Goal: Use online tool/utility: Utilize a website feature to perform a specific function

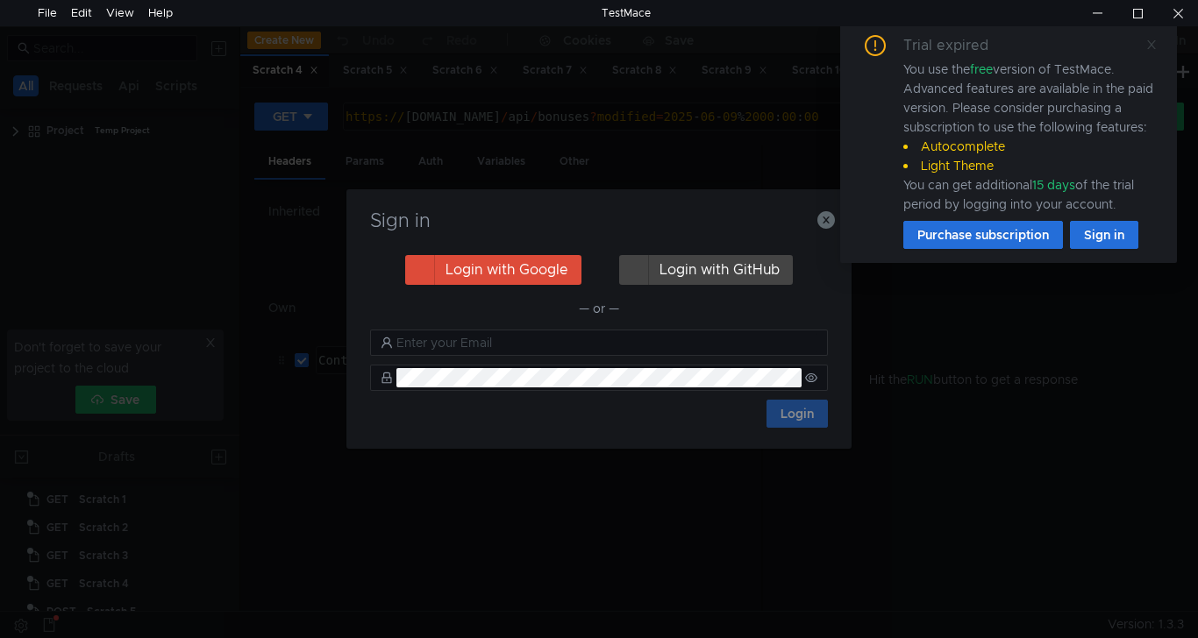
click at [1152, 45] on icon at bounding box center [1151, 44] width 9 height 9
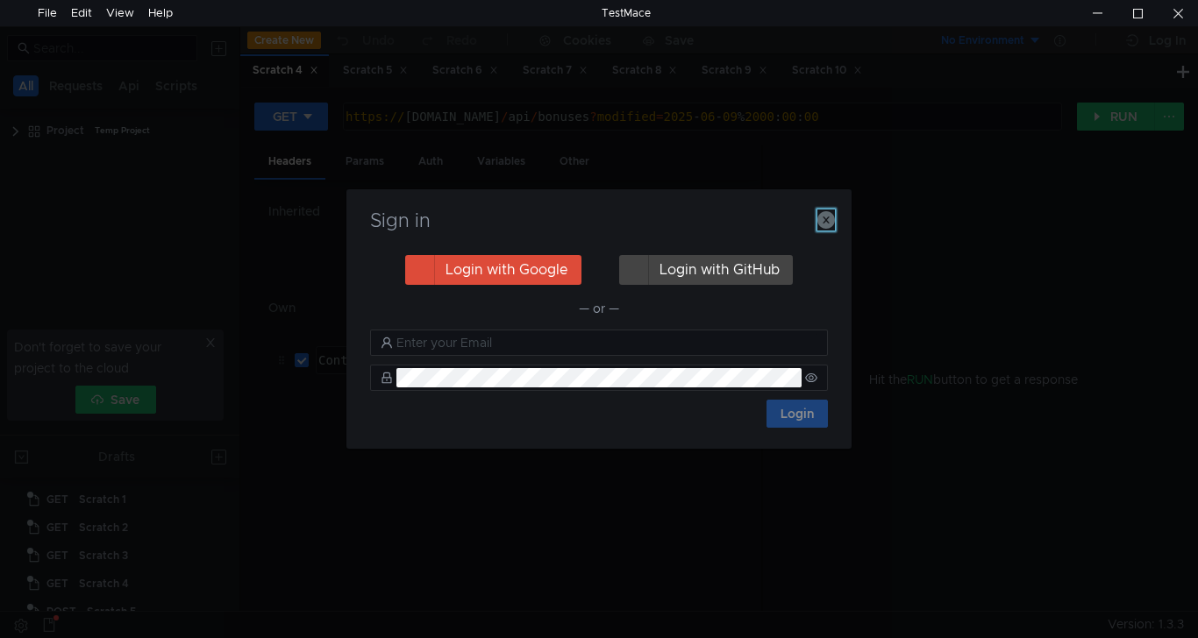
click at [825, 219] on icon "button" at bounding box center [826, 220] width 18 height 18
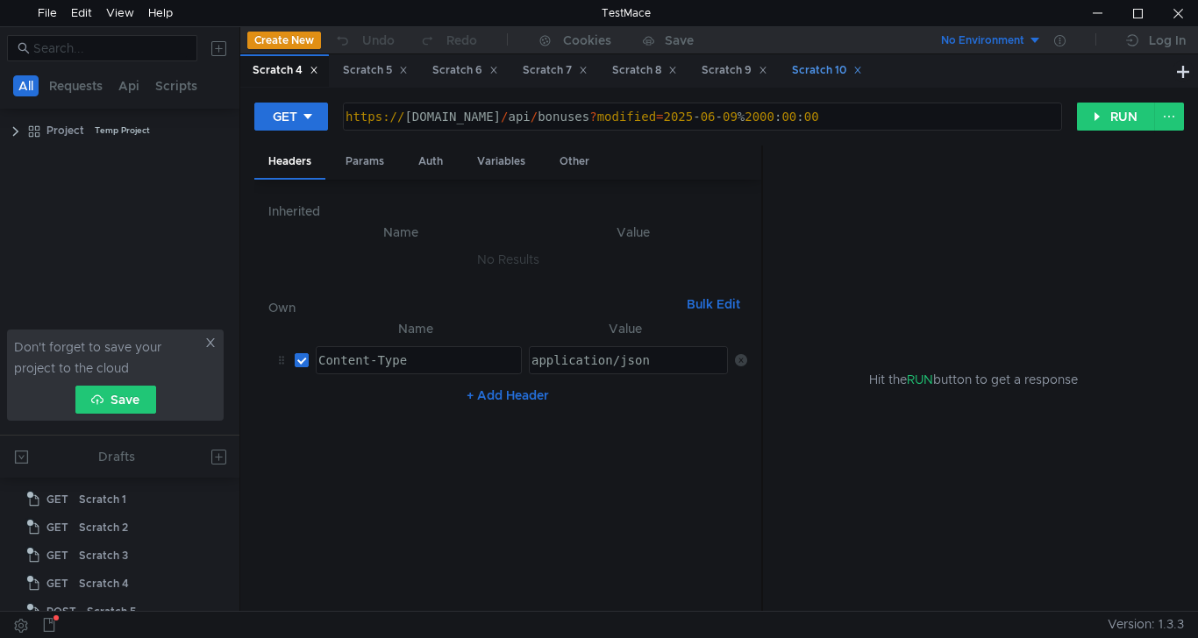
click at [820, 77] on div "Scratch 10" at bounding box center [827, 70] width 70 height 18
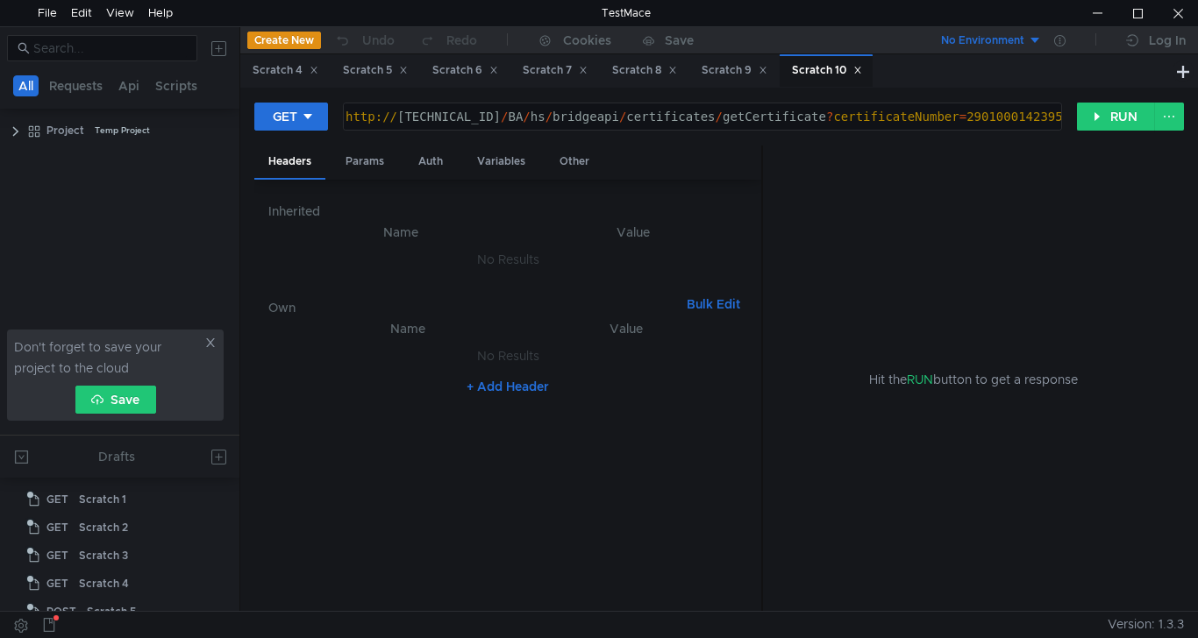
scroll to position [157, 0]
click at [971, 123] on div "http:// 10.10.0.5 / BA / hs / bridgeapi / certificates / getCertificate ? certi…" at bounding box center [700, 131] width 717 height 42
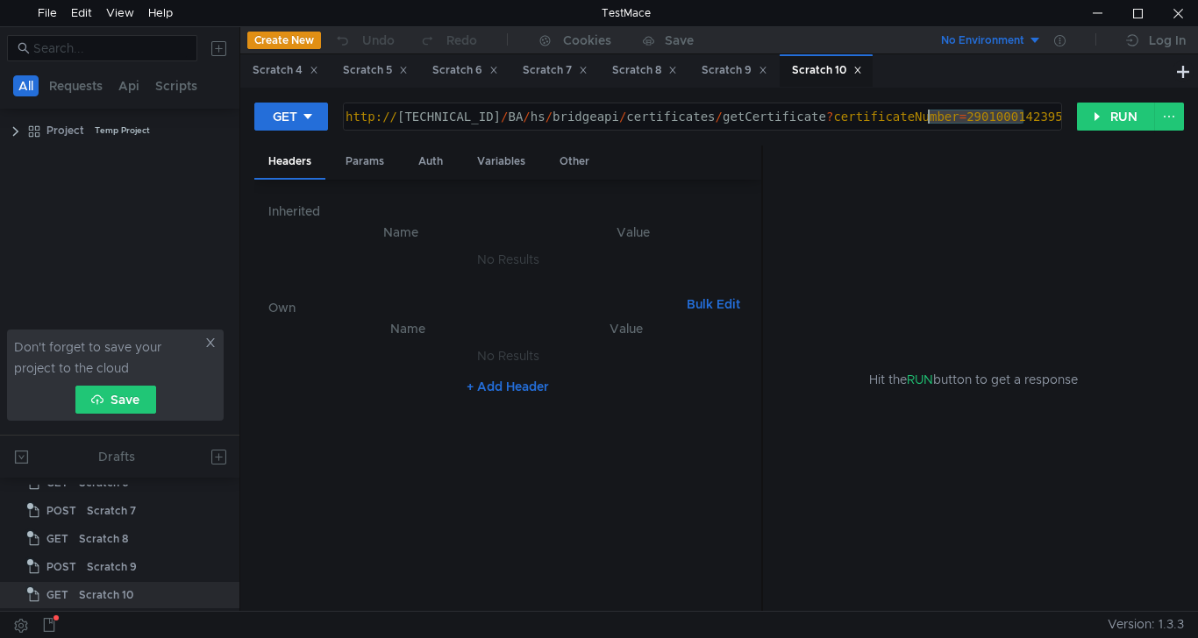
paste textarea "0500126638"
click at [1108, 124] on button "RUN" at bounding box center [1116, 117] width 78 height 28
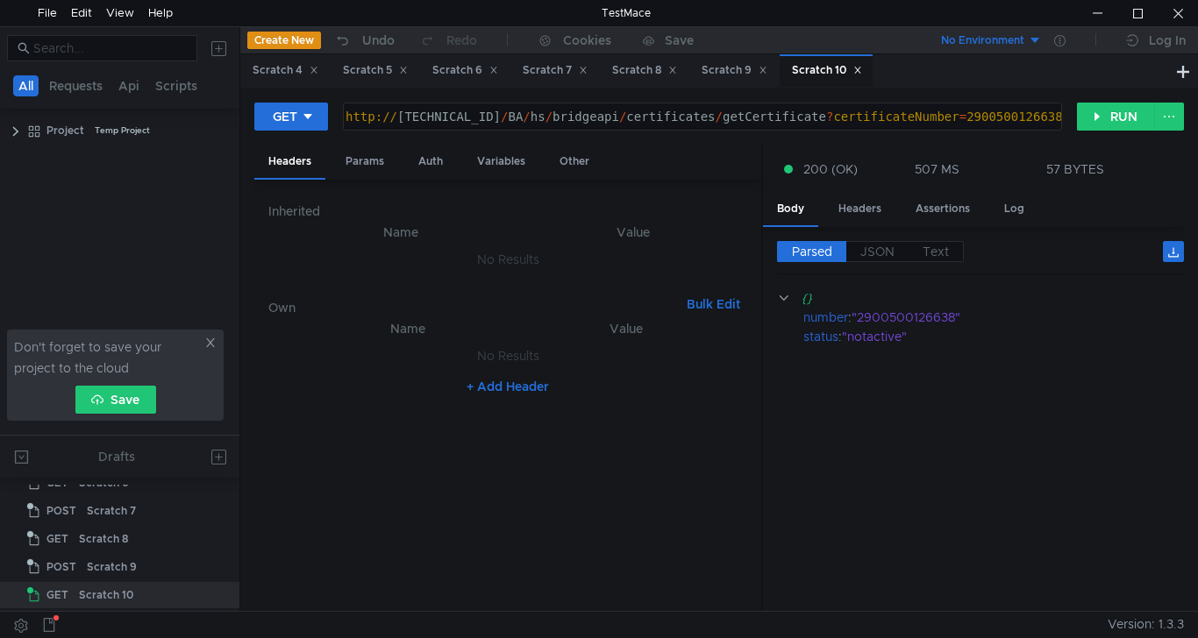
click at [977, 105] on div "http:// 10.10.0.5 / BA / hs / bridgeapi / certificates / getCertificate ? certi…" at bounding box center [702, 116] width 717 height 26
click at [981, 112] on div "http:// 10.10.0.5 / BA / hs / bridgeapi / certificates / getCertificate ? certi…" at bounding box center [700, 131] width 717 height 42
paste textarea "250101800"
click at [1115, 112] on button "RUN" at bounding box center [1116, 117] width 78 height 28
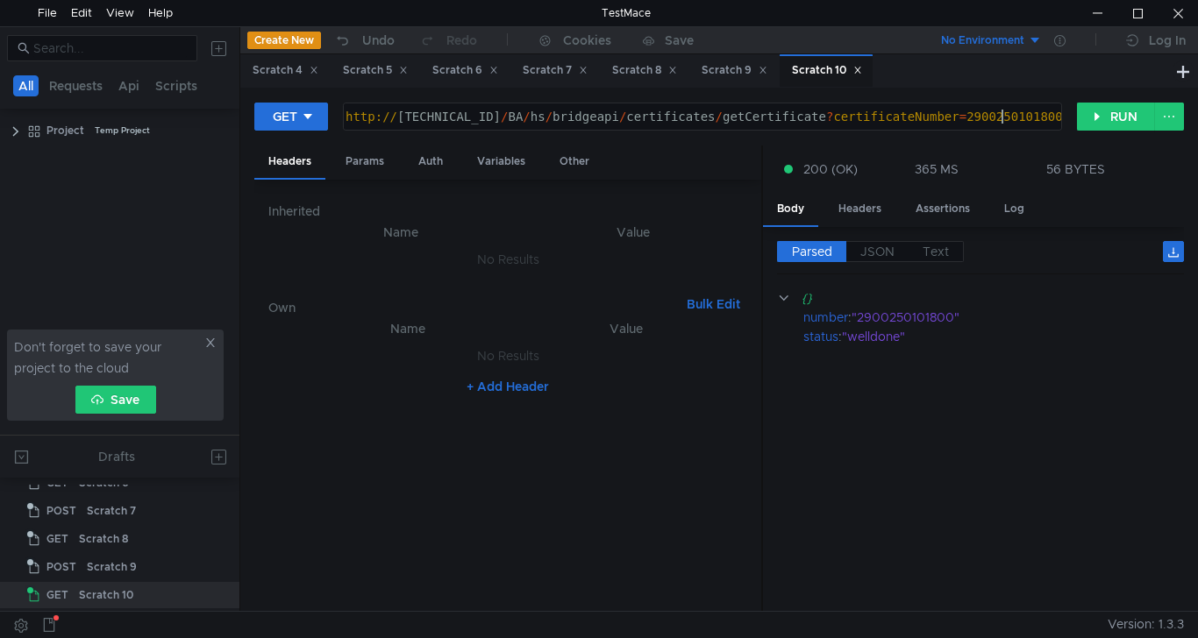
click at [1004, 120] on div "http:// 10.10.0.5 / BA / hs / bridgeapi / certificates / getCertificate ? certi…" at bounding box center [700, 131] width 717 height 42
paste textarea "500126638"
click at [1101, 122] on button "RUN" at bounding box center [1116, 117] width 78 height 28
click at [1024, 114] on div "http:// 10.10.0.5 / BA / hs / bridgeapi / certificates / getCertificate ? certi…" at bounding box center [700, 131] width 717 height 42
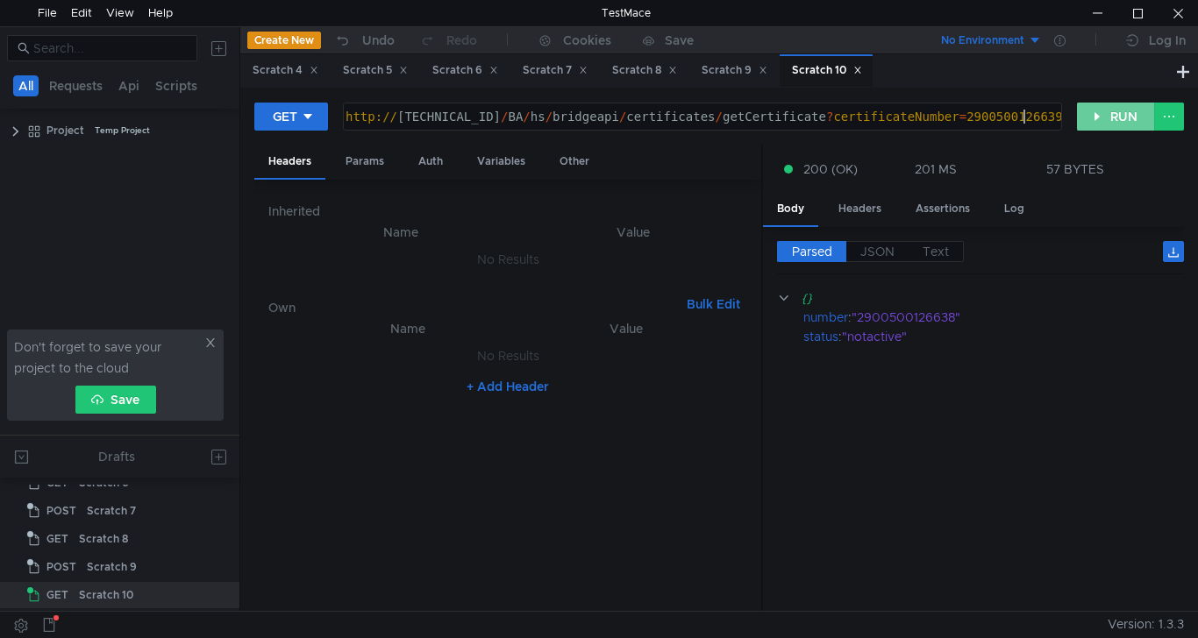
scroll to position [0, 47]
click at [1115, 125] on button "RUN" at bounding box center [1116, 117] width 78 height 28
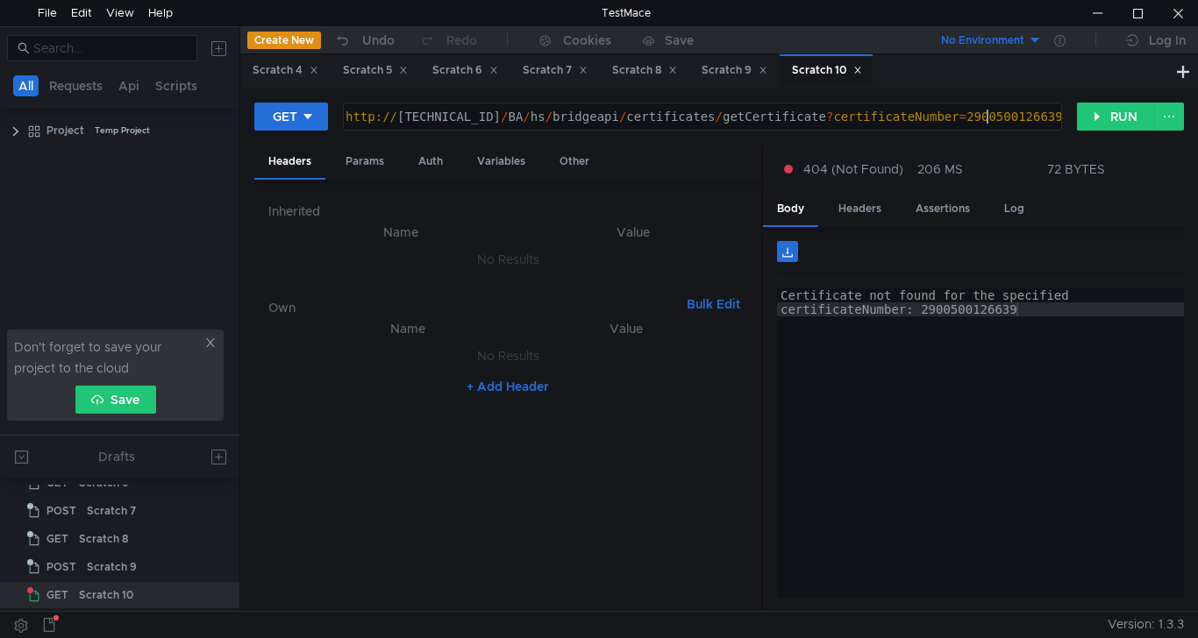
click at [990, 118] on div "http:// 10.10.0.5 / BA / hs / bridgeapi / certificates / getCertificate ? certi…" at bounding box center [700, 131] width 717 height 42
click at [982, 114] on div "http:// 10.10.0.5 / BA / hs / bridgeapi / certificates / getCertificate ? certi…" at bounding box center [702, 116] width 717 height 26
click at [982, 114] on div "http:// 10.10.0.5 / BA / hs / bridgeapi / certificates / getCertificate ? certi…" at bounding box center [700, 131] width 717 height 42
paste textarea "100008297"
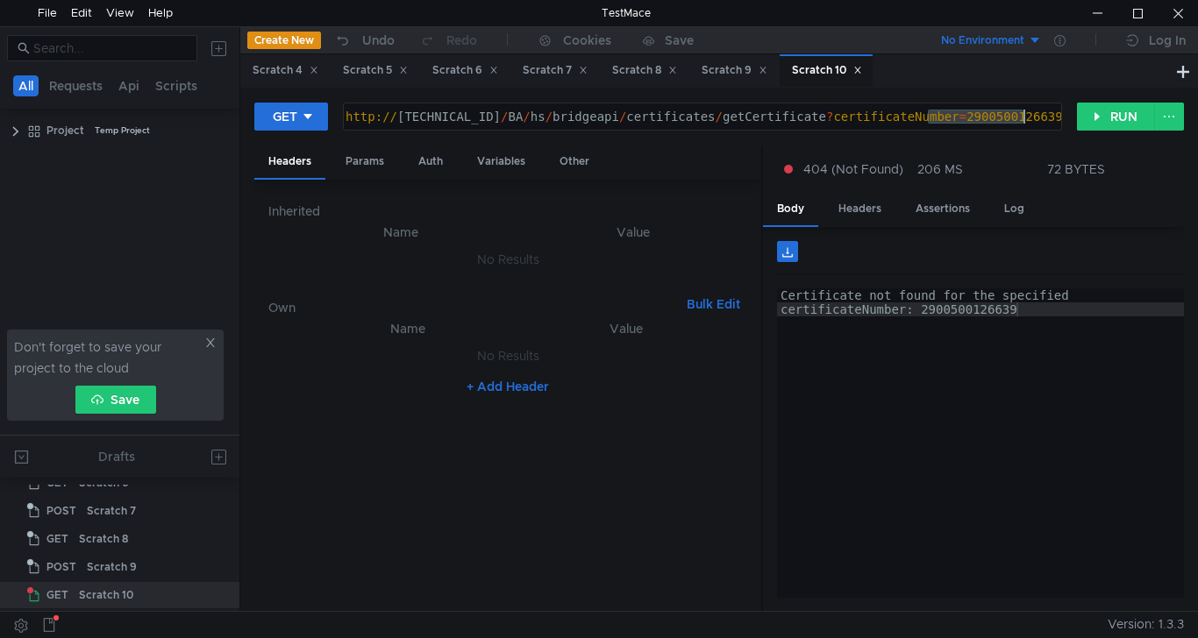
type textarea "[URL][TECHNICAL_ID]"
click at [1119, 120] on button "RUN" at bounding box center [1116, 117] width 78 height 28
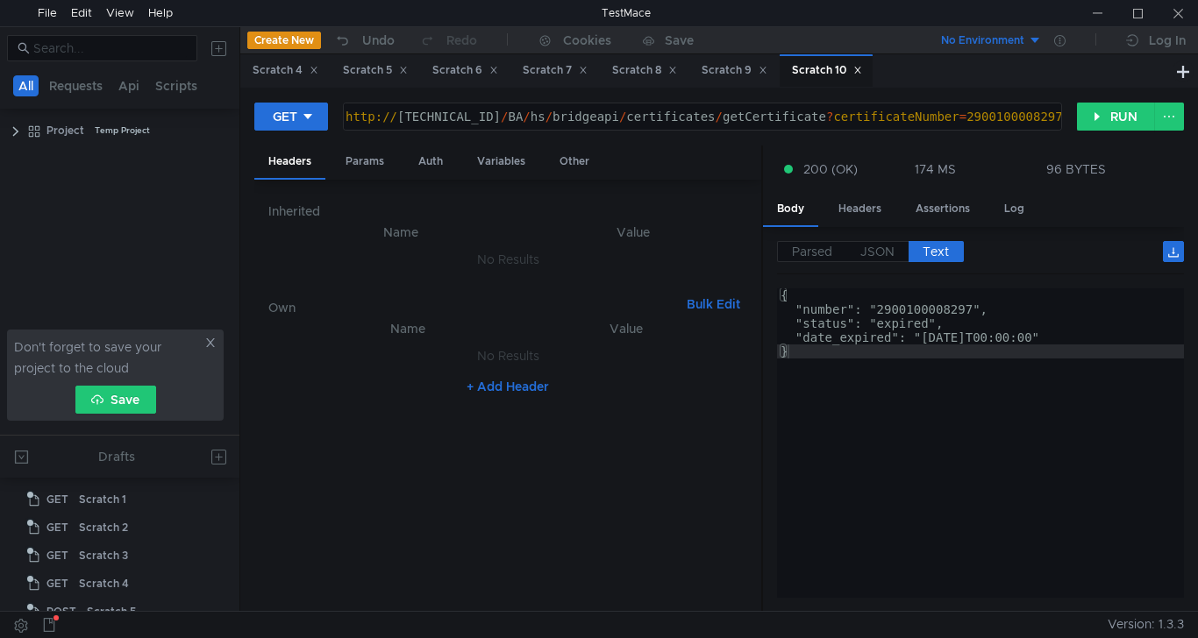
scroll to position [0, 47]
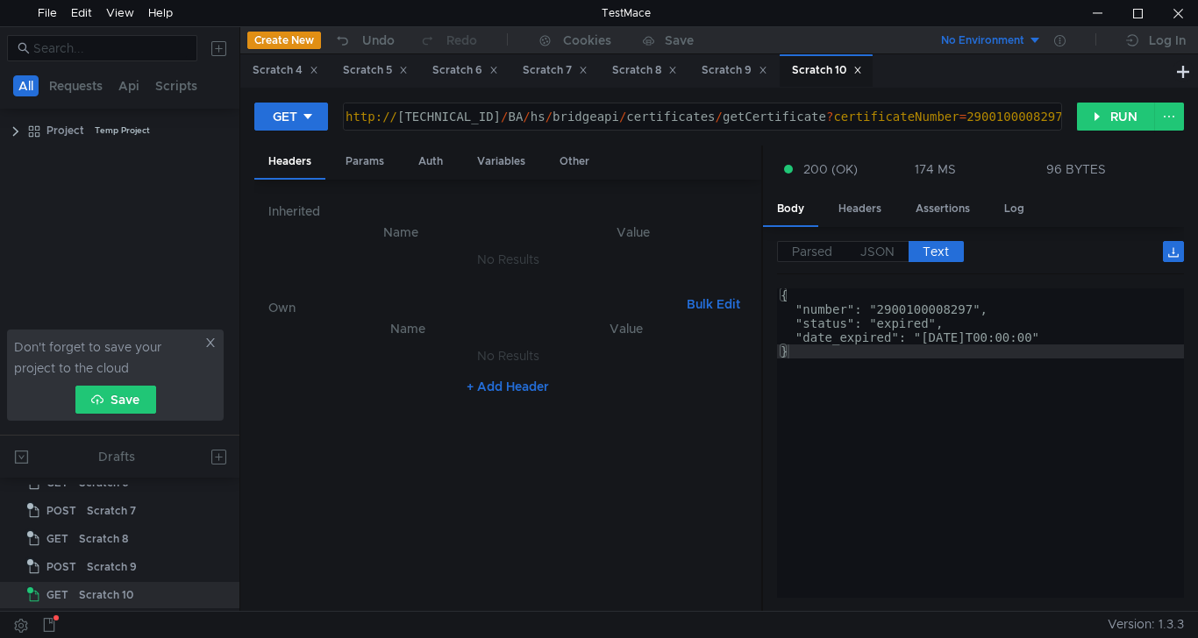
click at [988, 118] on div "http:// 10.10.0.5 / BA / hs / bridgeapi / certificates / getCertificate ? certi…" at bounding box center [700, 131] width 717 height 42
click at [1111, 115] on button "RUN" at bounding box center [1116, 117] width 78 height 28
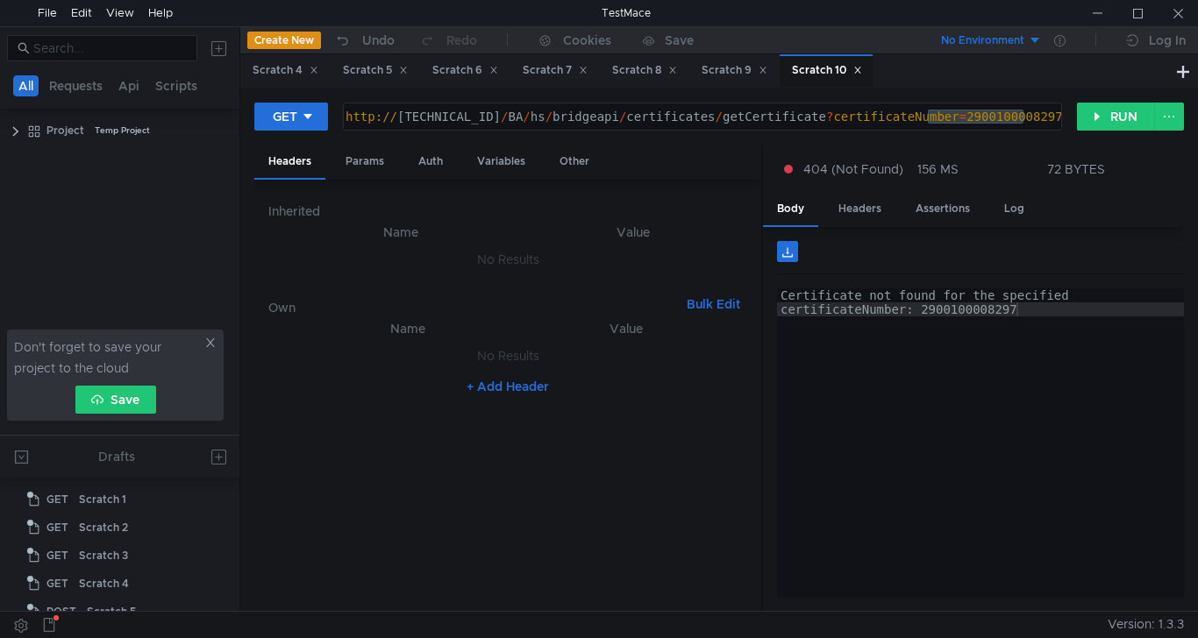
scroll to position [0, 47]
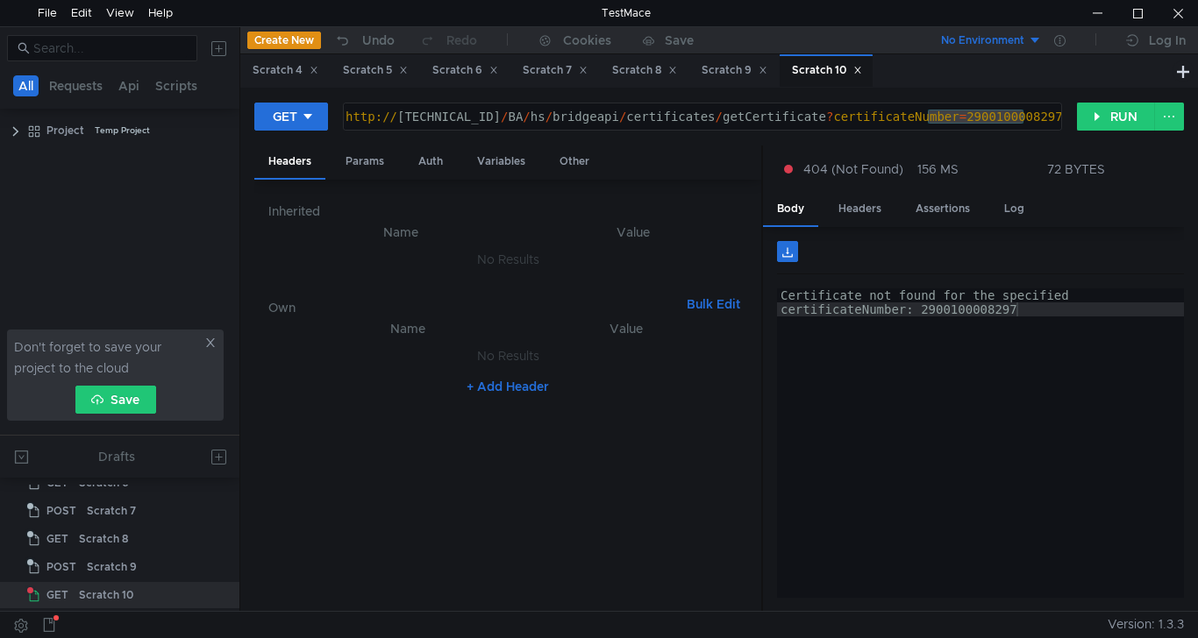
click at [966, 118] on div "http:// 10.10.0.5 / BA / hs / bridgeapi / certificates / getCertificate ? certi…" at bounding box center [702, 116] width 717 height 26
click at [969, 115] on div "http:// 10.10.0.5 / BA / hs / bridgeapi / certificates / getCertificate ? certi…" at bounding box center [700, 131] width 717 height 42
click at [1101, 119] on button "RUN" at bounding box center [1116, 117] width 78 height 28
click at [1107, 121] on button "RUN" at bounding box center [1116, 117] width 78 height 28
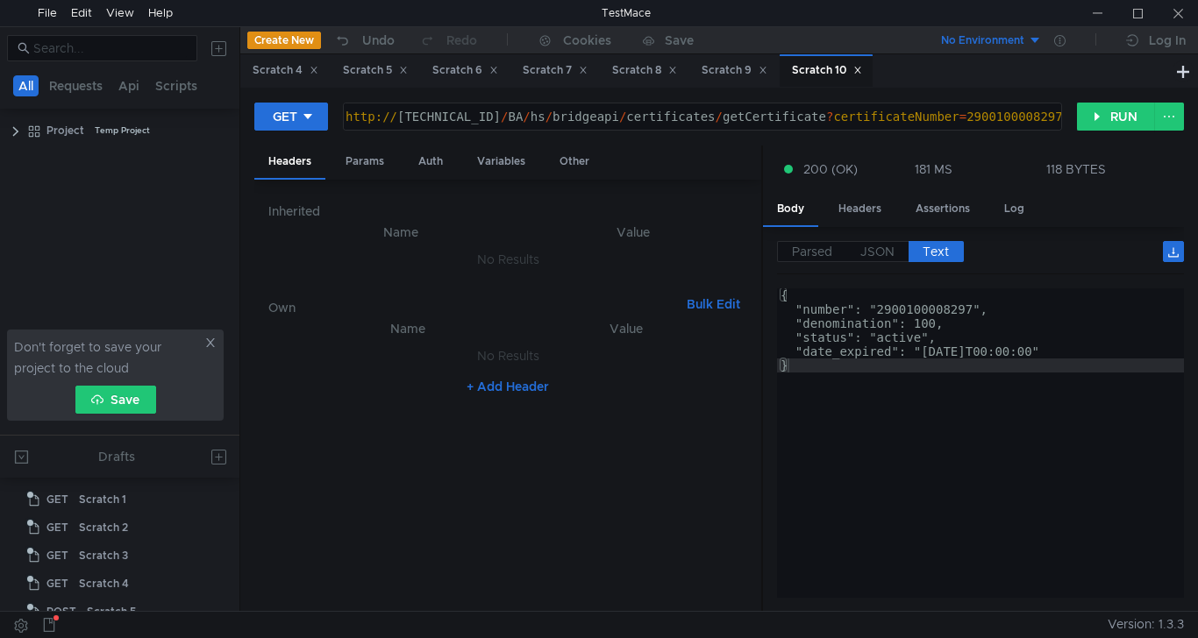
scroll to position [0, 47]
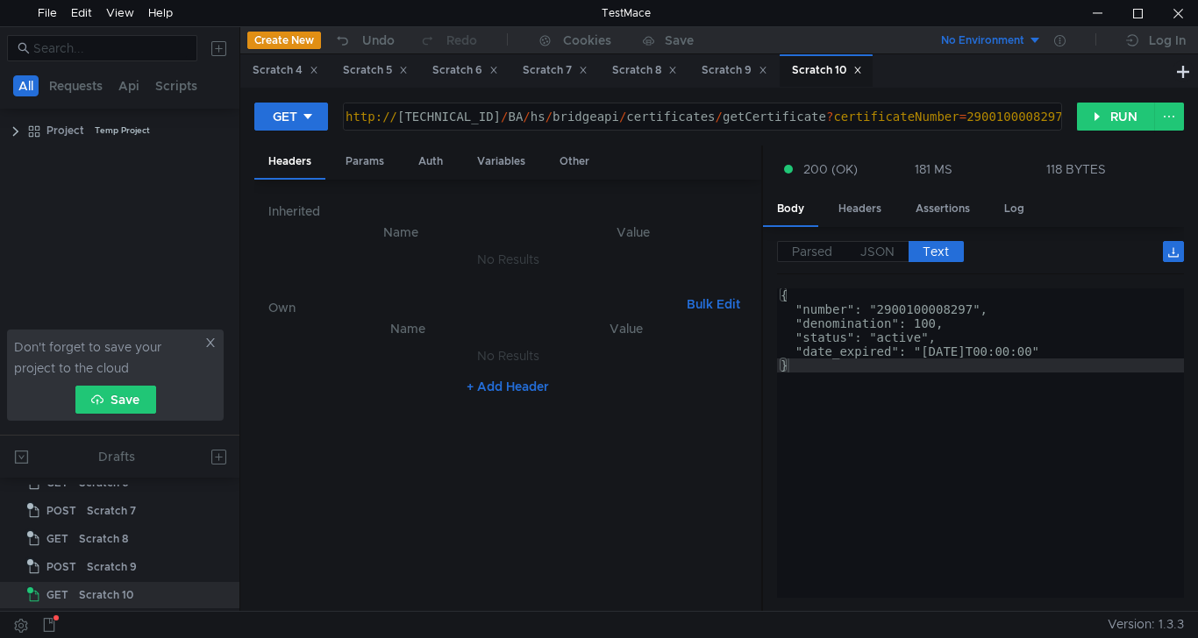
click at [1106, 138] on div "GET [URL][TECHNICAL_ID] http:// [TECHNICAL_ID] / BA / hs / bridgeapi / certific…" at bounding box center [719, 124] width 930 height 44
click at [1106, 118] on button "RUN" at bounding box center [1116, 117] width 78 height 28
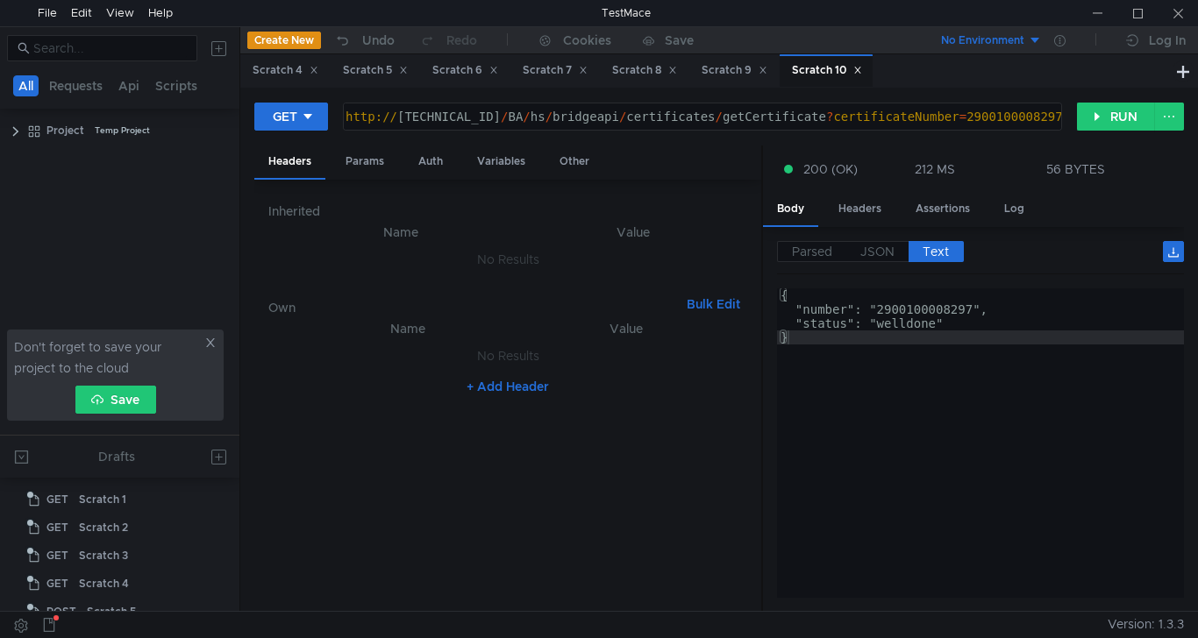
scroll to position [0, 47]
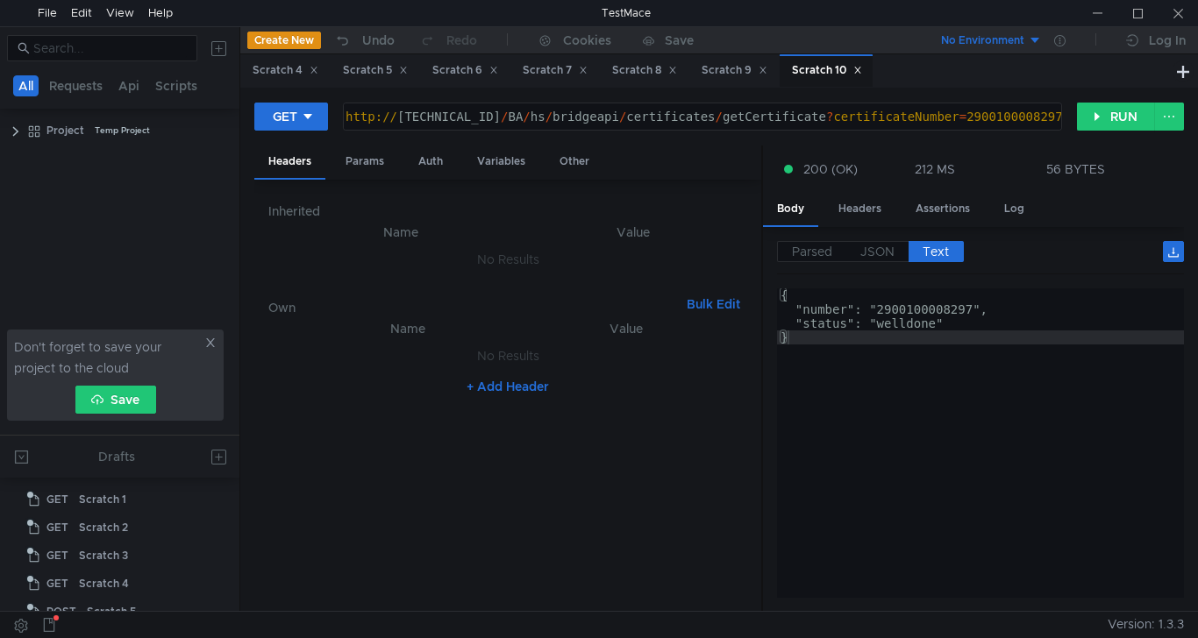
scroll to position [0, 47]
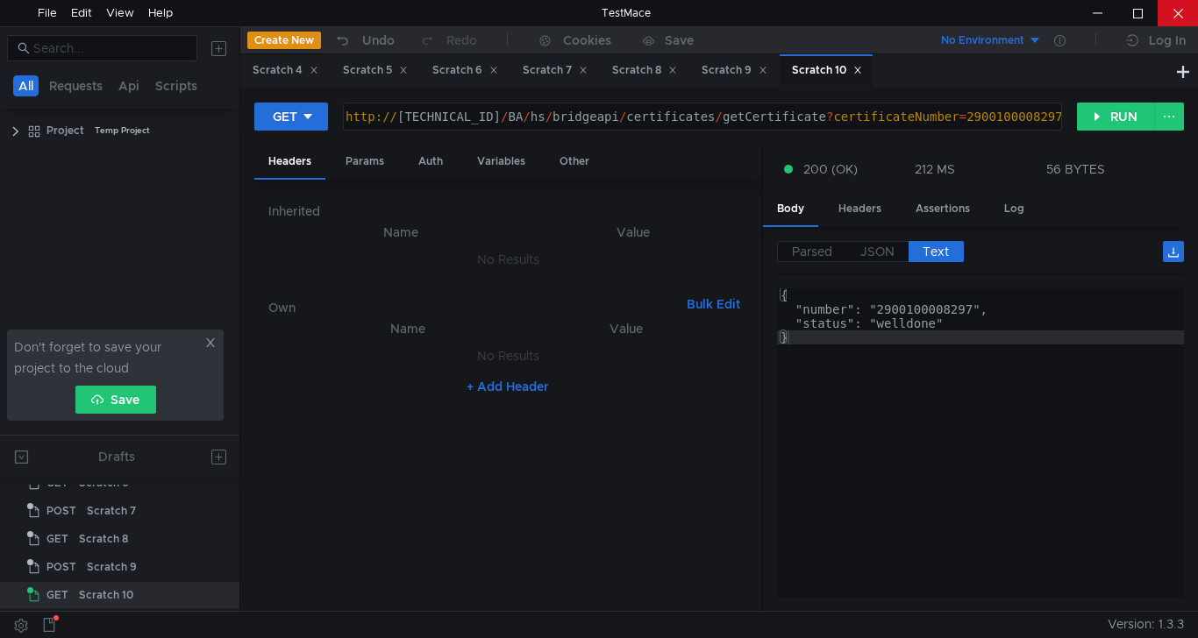
click at [1166, 18] on div at bounding box center [1178, 13] width 40 height 26
